Goal: Navigation & Orientation: Find specific page/section

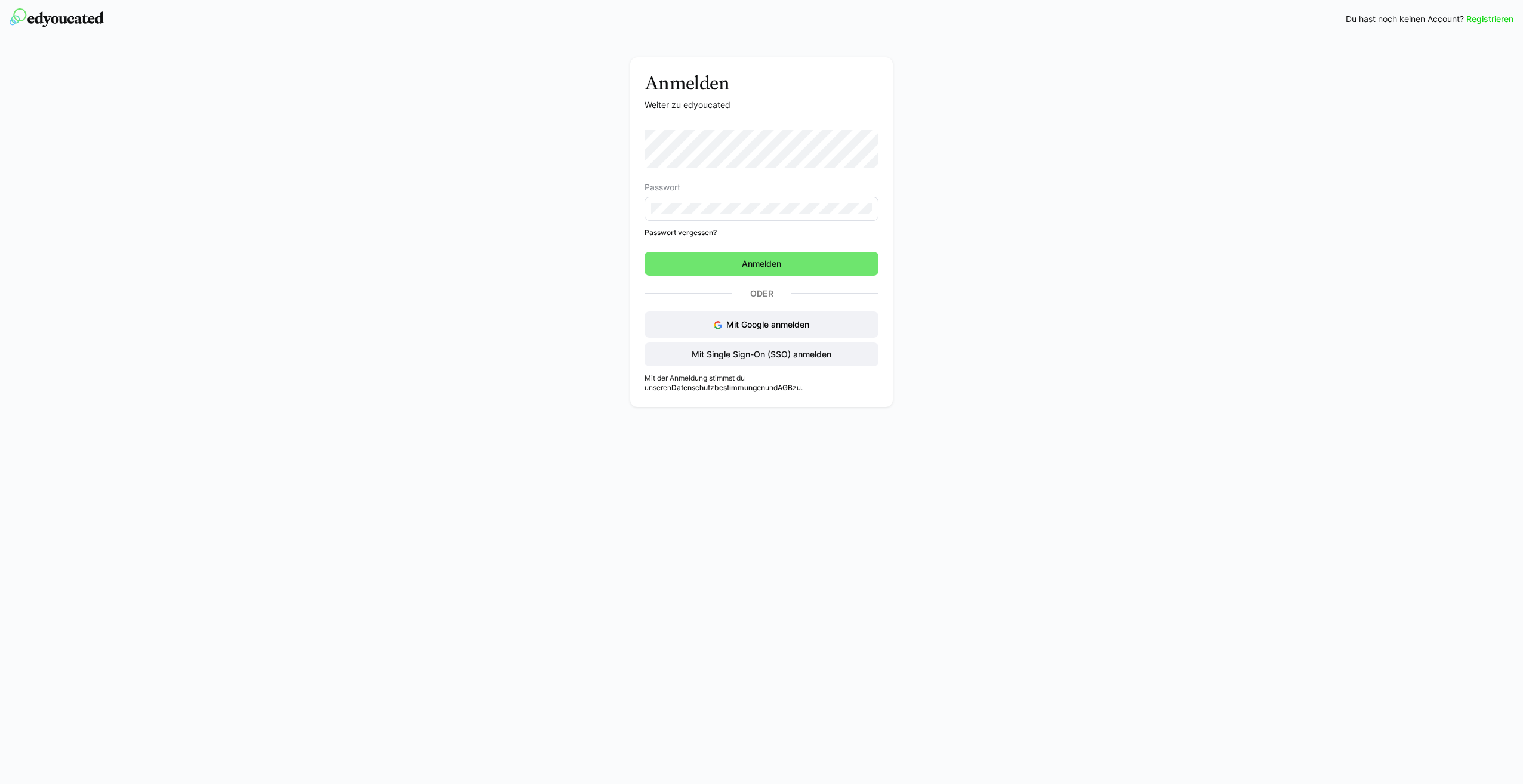
drag, startPoint x: 849, startPoint y: 384, endPoint x: 810, endPoint y: 293, distance: 99.0
click at [849, 384] on p "Mit der Anmeldung stimmst du unseren Datenschutzbestimmungen und AGB zu." at bounding box center [761, 383] width 234 height 19
click at [780, 254] on span "Anmelden" at bounding box center [761, 264] width 234 height 24
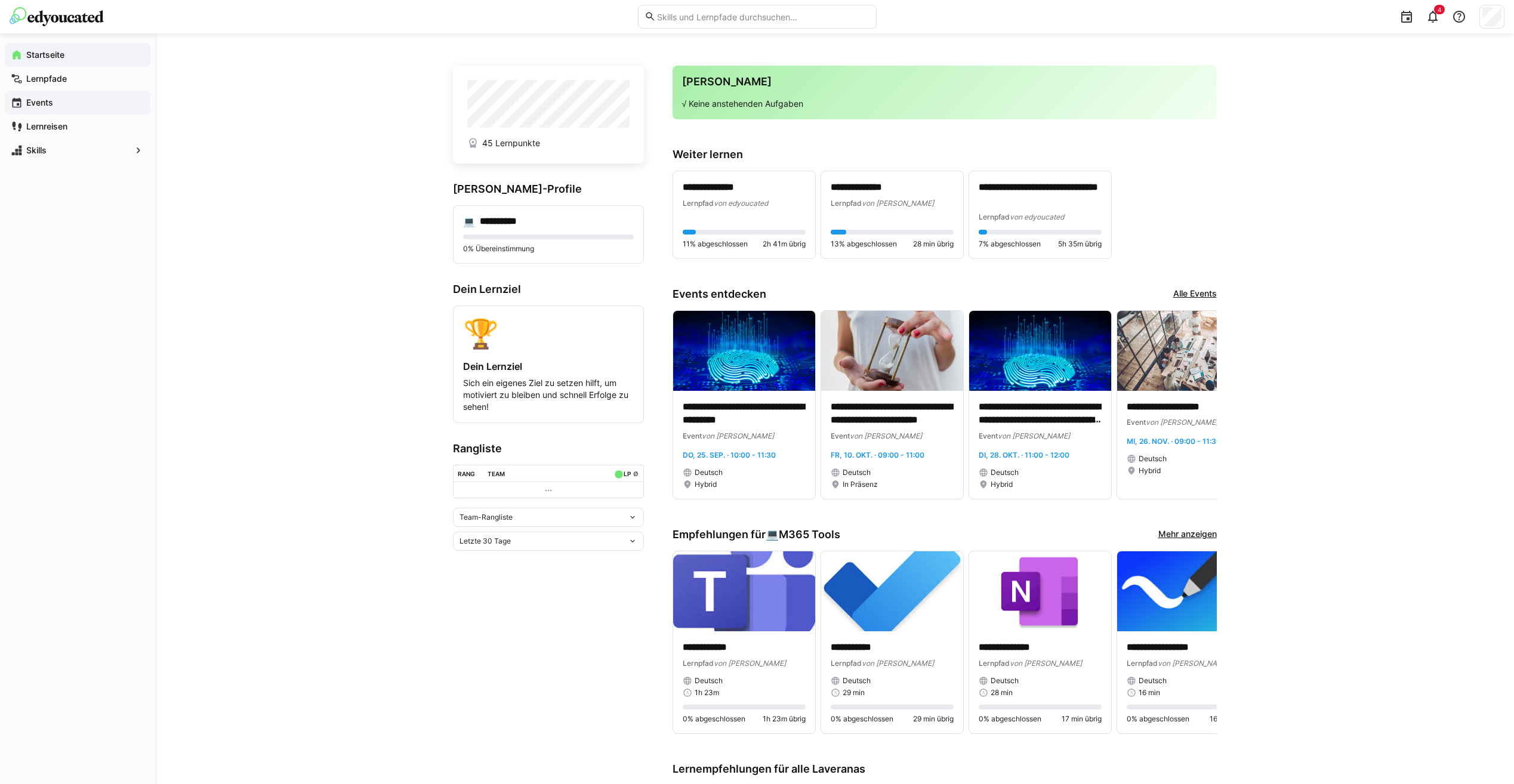
click at [0, 0] on app-navigation-label "Events" at bounding box center [0, 0] width 0 height 0
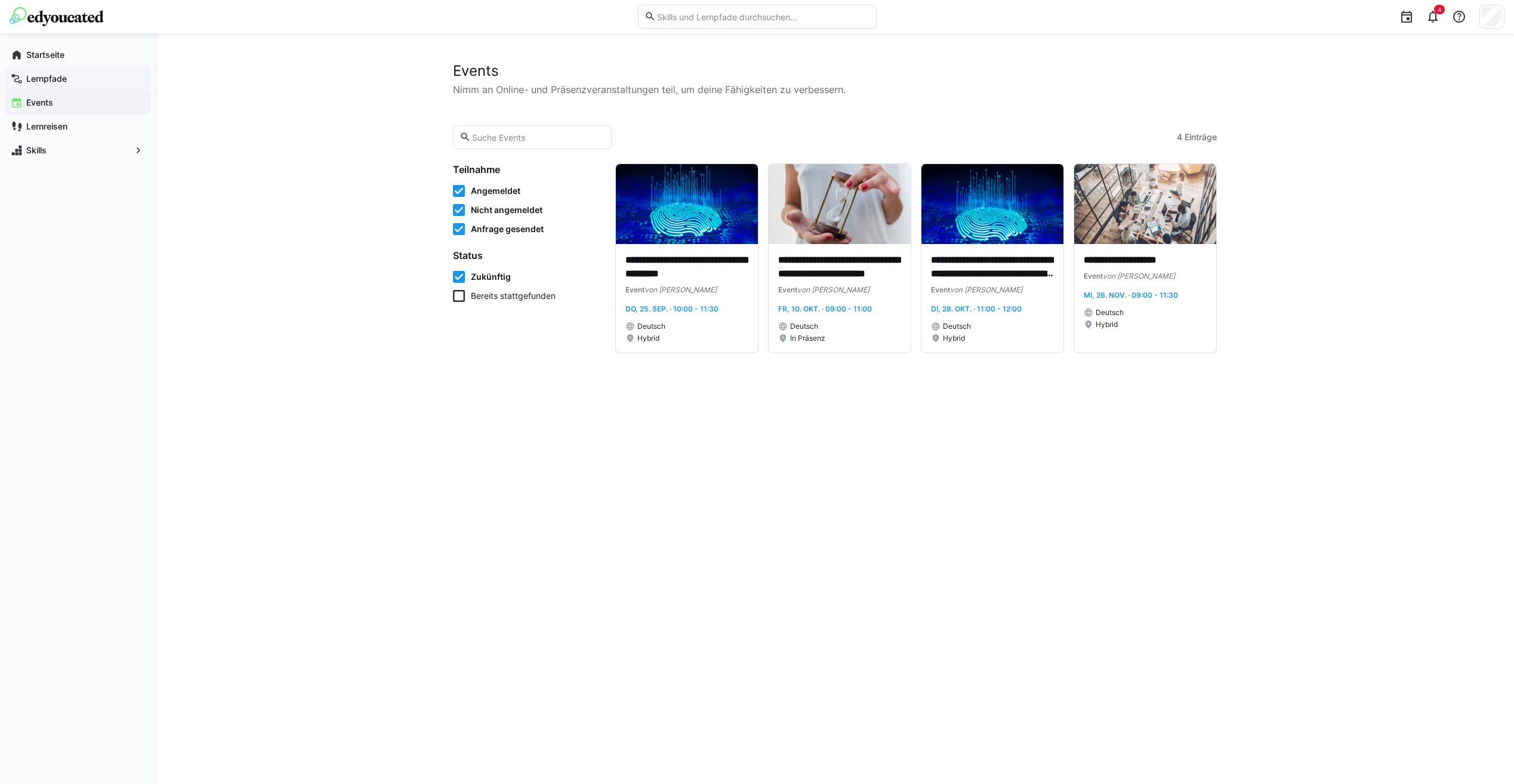
click at [35, 70] on div "Lernpfade" at bounding box center [78, 78] width 146 height 24
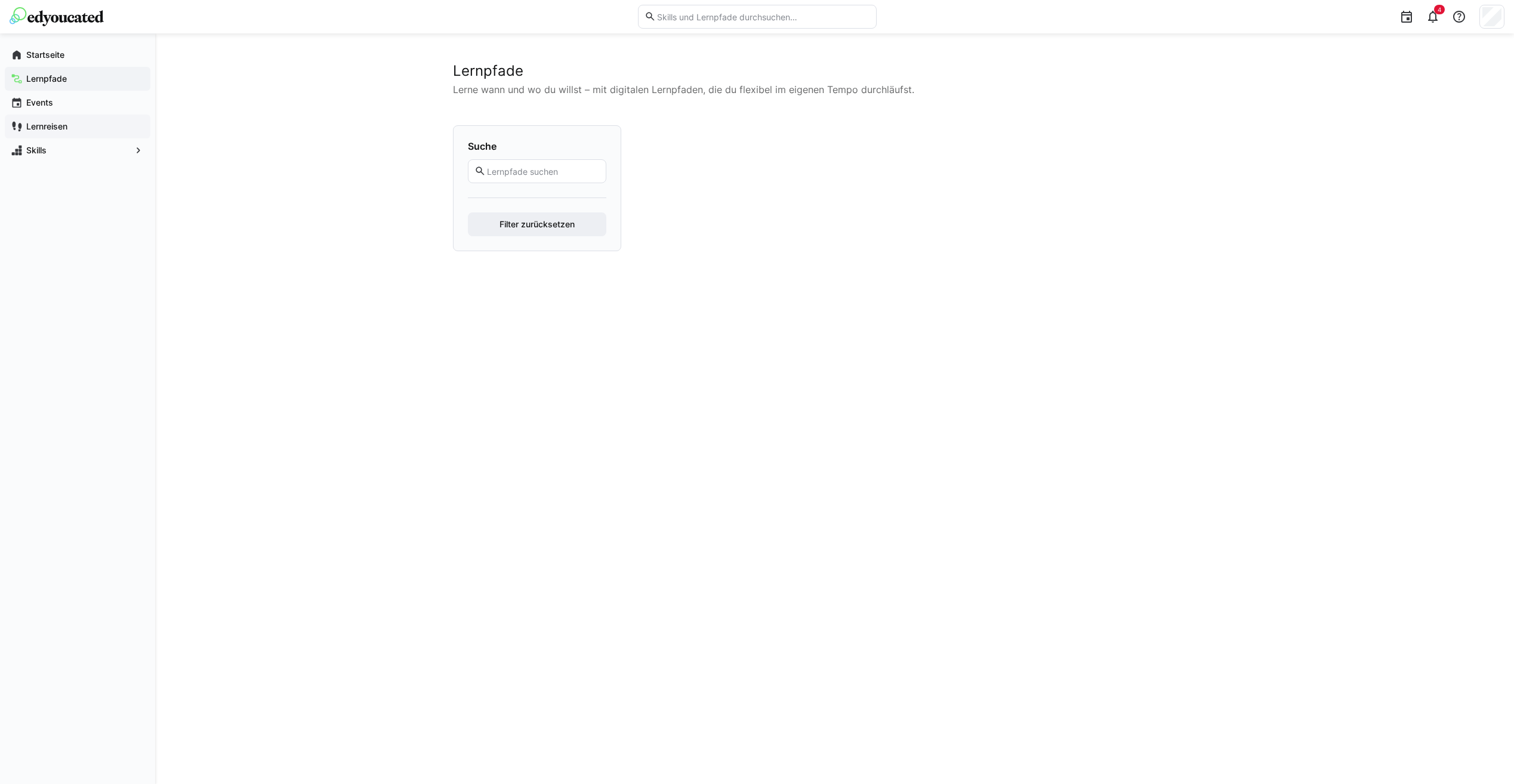
click at [0, 0] on app-navigation-label "Lernreisen" at bounding box center [0, 0] width 0 height 0
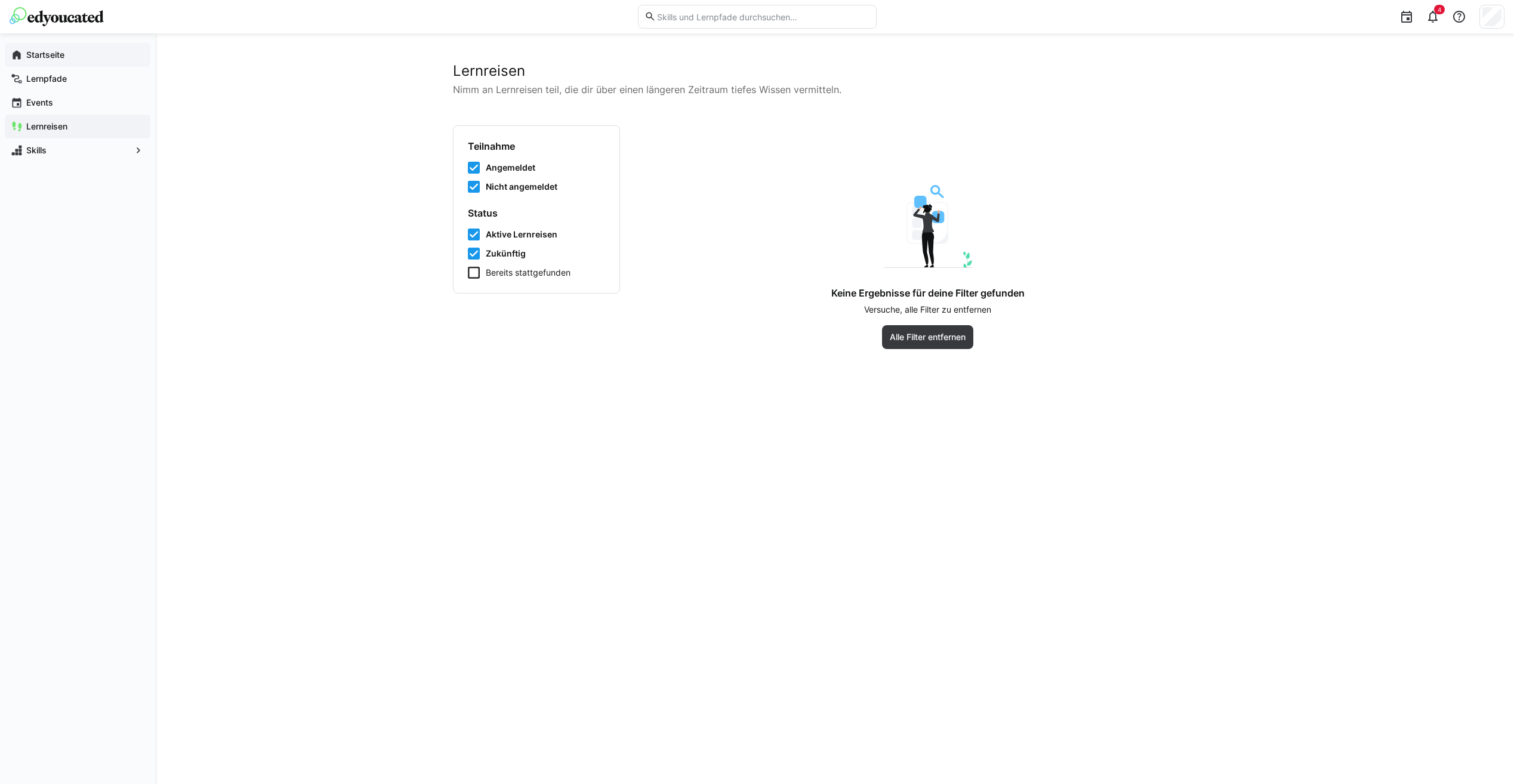
click at [42, 45] on div "Startseite" at bounding box center [78, 55] width 146 height 24
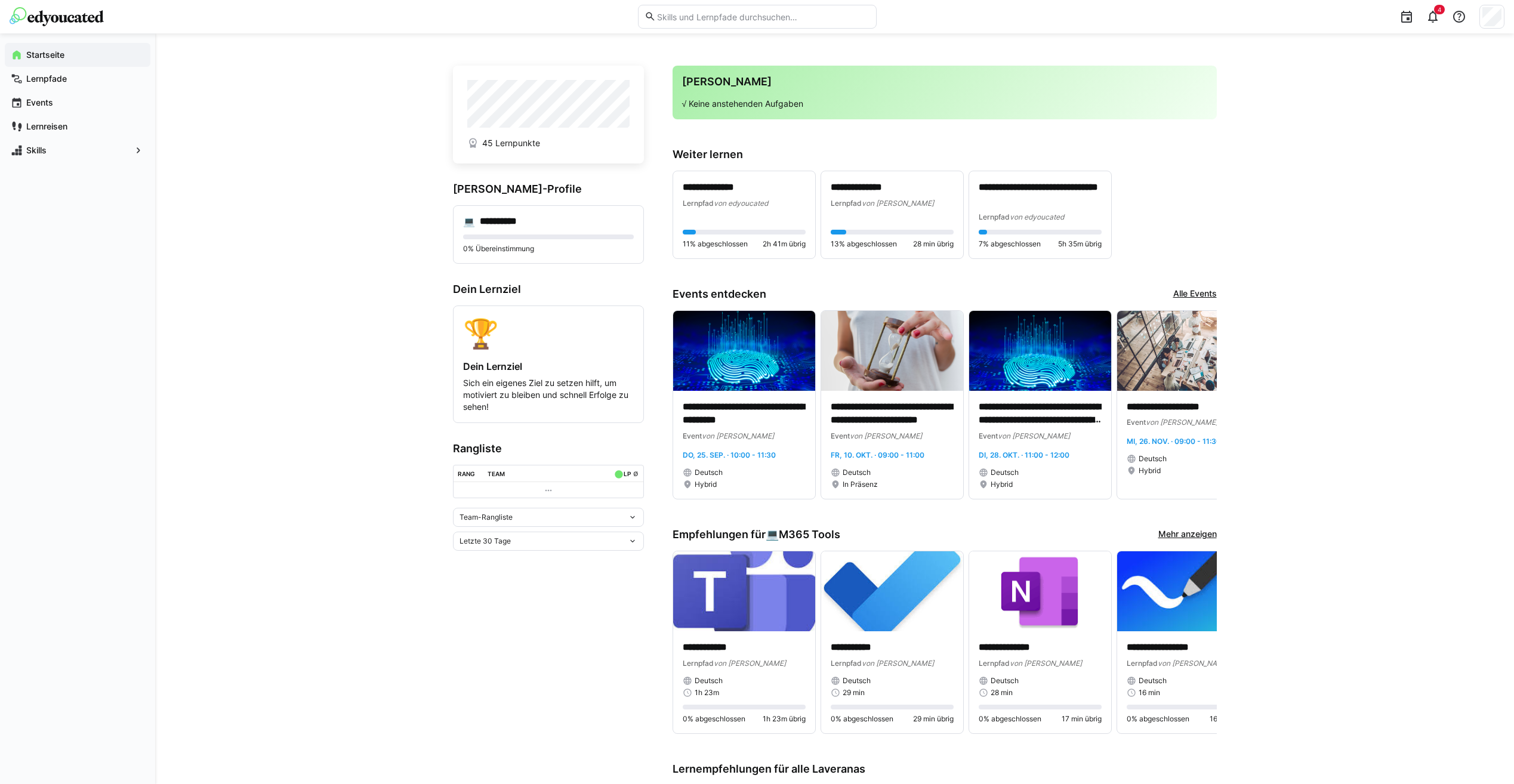
click at [1505, 19] on header "4" at bounding box center [757, 17] width 1514 height 34
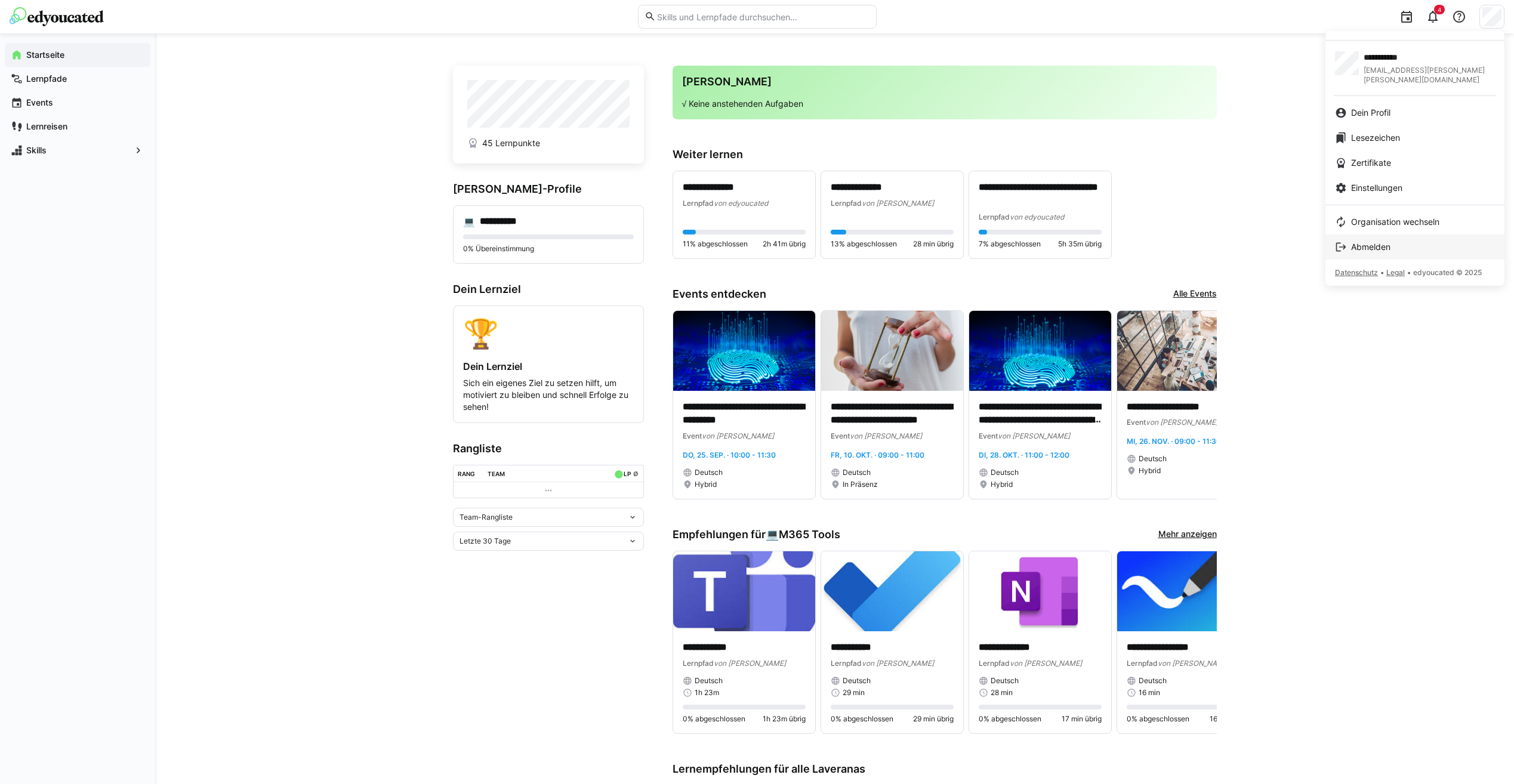
click at [1368, 241] on span "Abmelden" at bounding box center [1370, 247] width 39 height 12
